Goal: Information Seeking & Learning: Check status

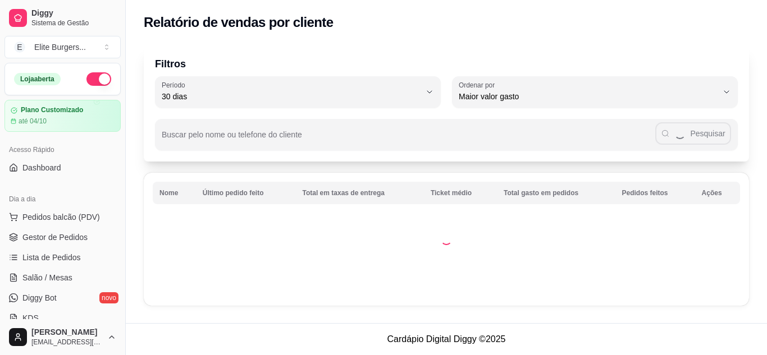
select select "30"
select select "HIGHEST_TOTAL_SPENT_WITH_ORDERS"
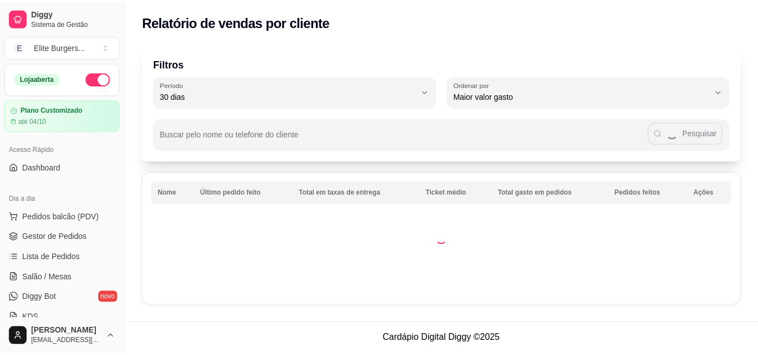
scroll to position [225, 0]
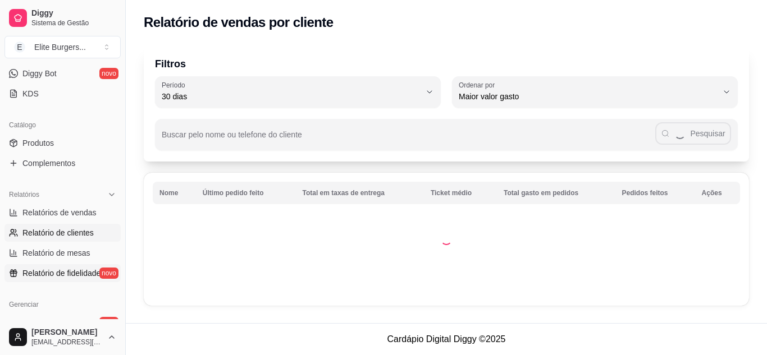
drag, startPoint x: 0, startPoint y: 0, endPoint x: 65, endPoint y: 271, distance: 278.3
click at [65, 271] on span "Relatório de fidelidade" at bounding box center [61, 273] width 78 height 11
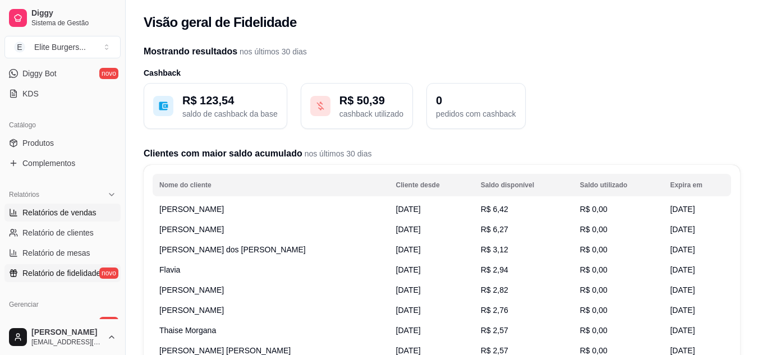
click at [48, 204] on link "Relatórios de vendas" at bounding box center [62, 213] width 116 height 18
select select "ALL"
select select "0"
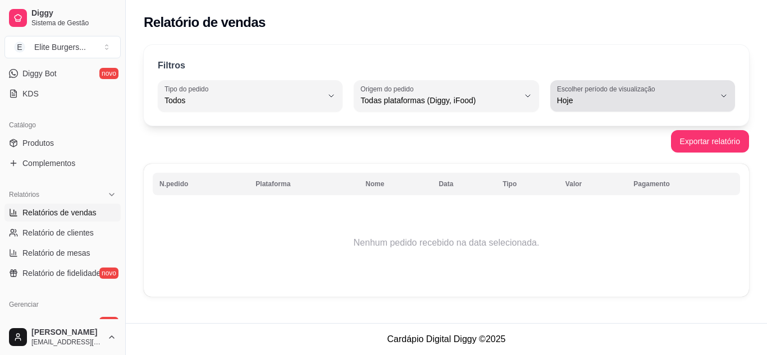
click at [569, 100] on span "Hoje" at bounding box center [636, 100] width 158 height 11
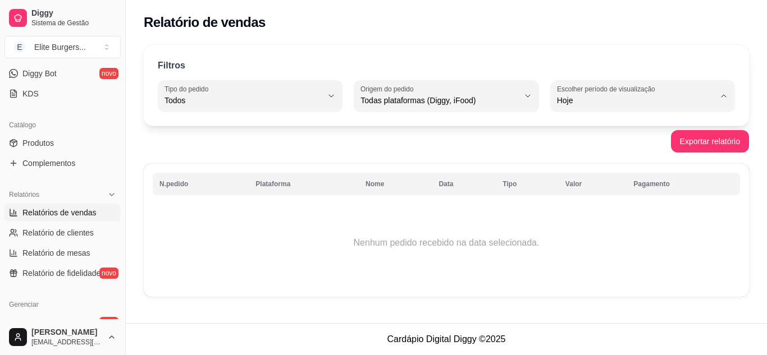
click at [578, 203] on span "30 dias" at bounding box center [637, 200] width 149 height 11
type input "30"
select select "30"
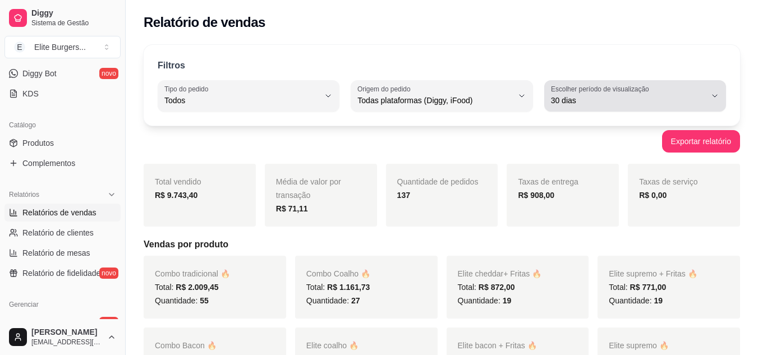
click at [572, 96] on span "30 dias" at bounding box center [628, 100] width 155 height 11
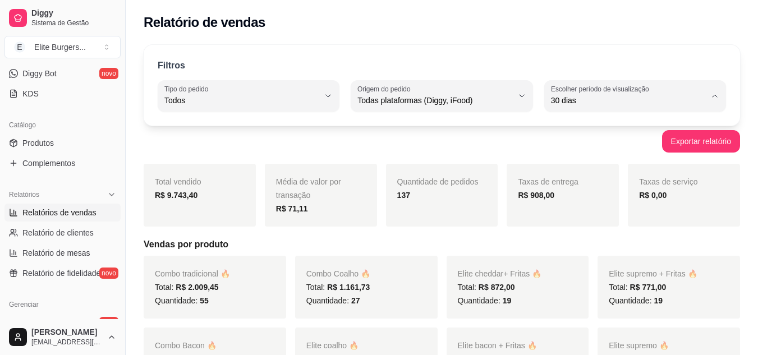
click at [584, 240] on span "Customizado" at bounding box center [629, 237] width 147 height 11
type input "-1"
select select "-1"
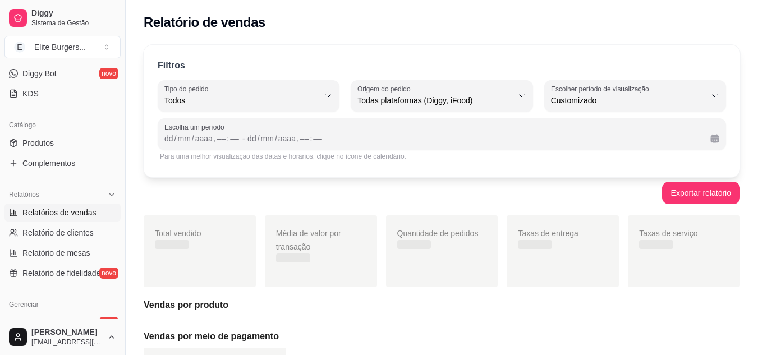
scroll to position [11, 0]
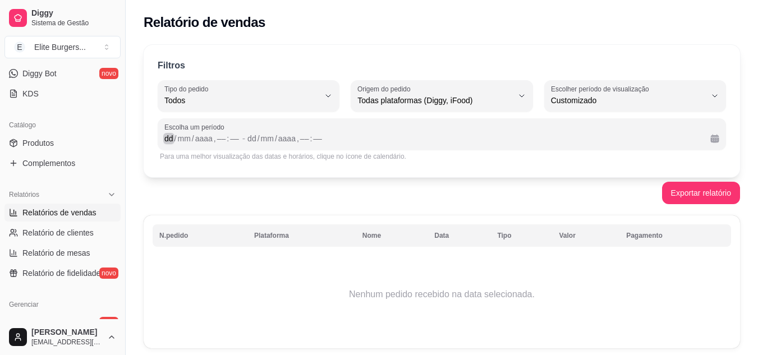
click at [163, 141] on div "dd" at bounding box center [168, 138] width 11 height 11
click at [249, 139] on div "/" at bounding box center [250, 138] width 4 height 11
click at [217, 140] on div ":" at bounding box center [219, 138] width 4 height 11
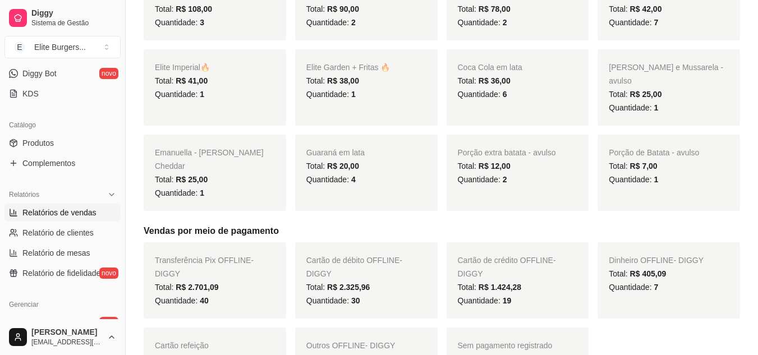
scroll to position [561, 0]
